Goal: Find specific page/section: Find specific page/section

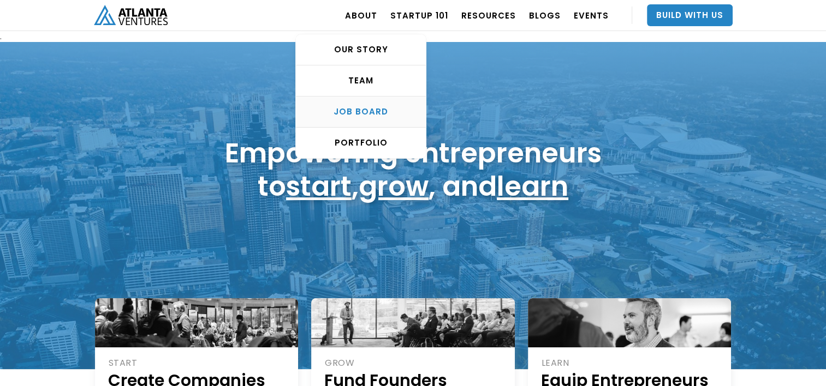
click at [356, 111] on div "Job Board" at bounding box center [361, 111] width 130 height 11
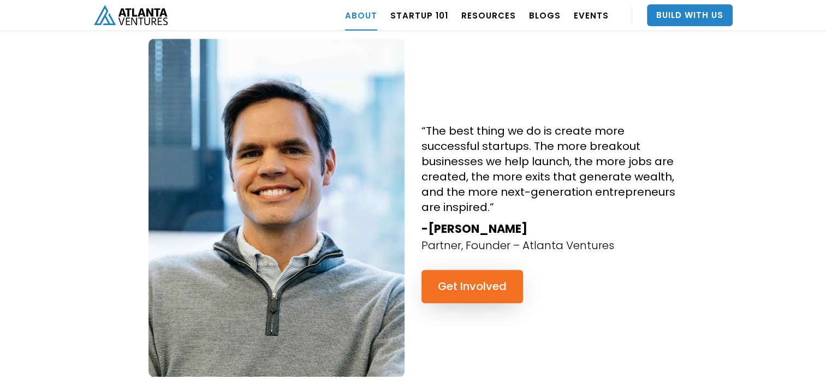
scroll to position [1030, 0]
